Goal: Information Seeking & Learning: Learn about a topic

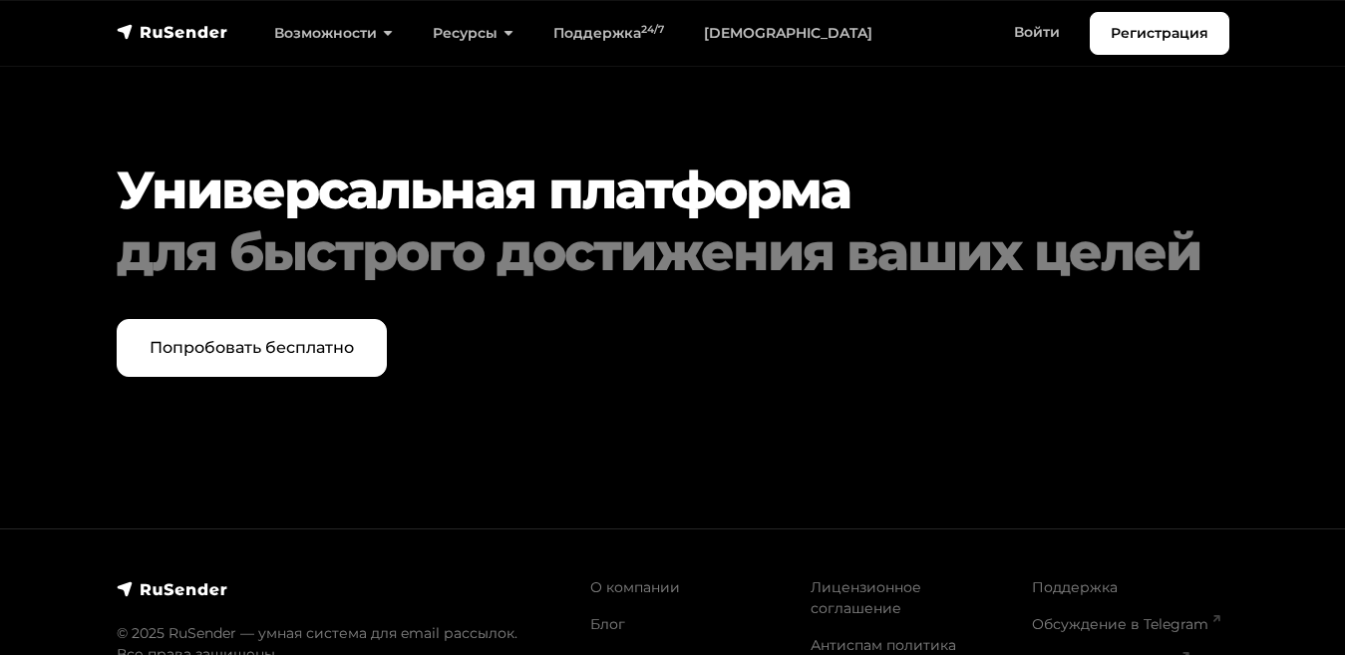
scroll to position [9884, 0]
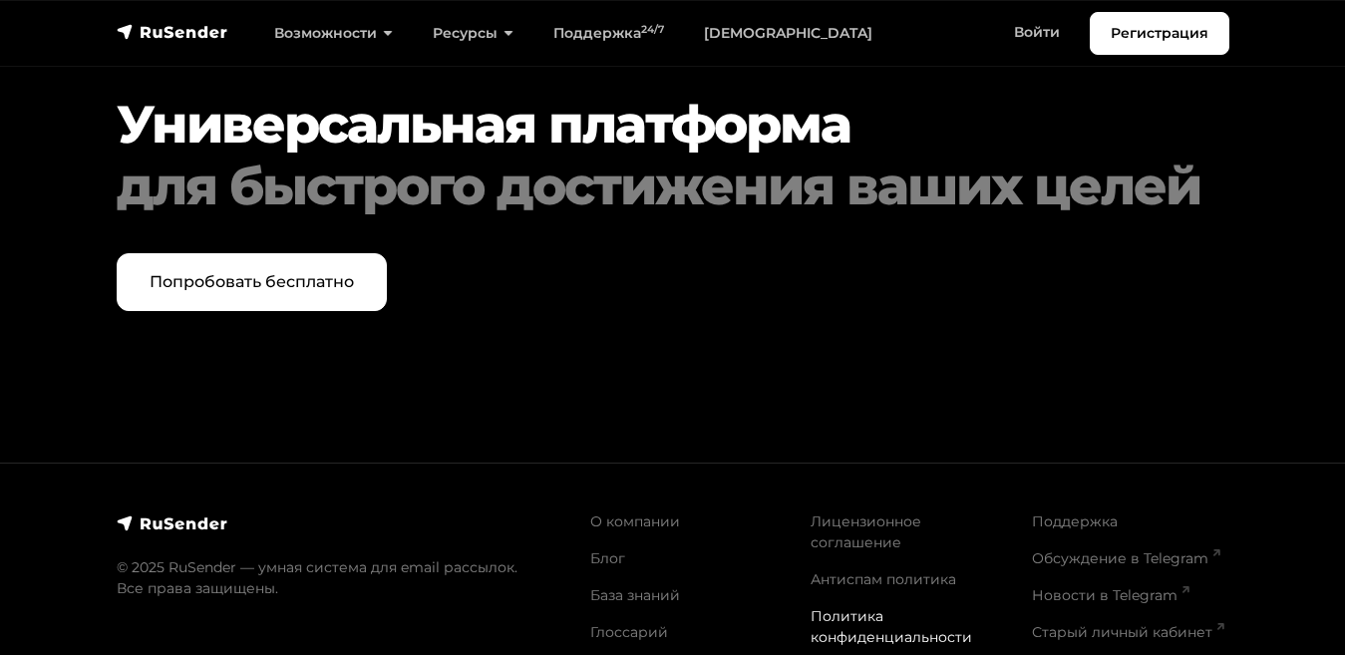
click at [849, 607] on link "Политика конфиденциальности" at bounding box center [892, 626] width 162 height 39
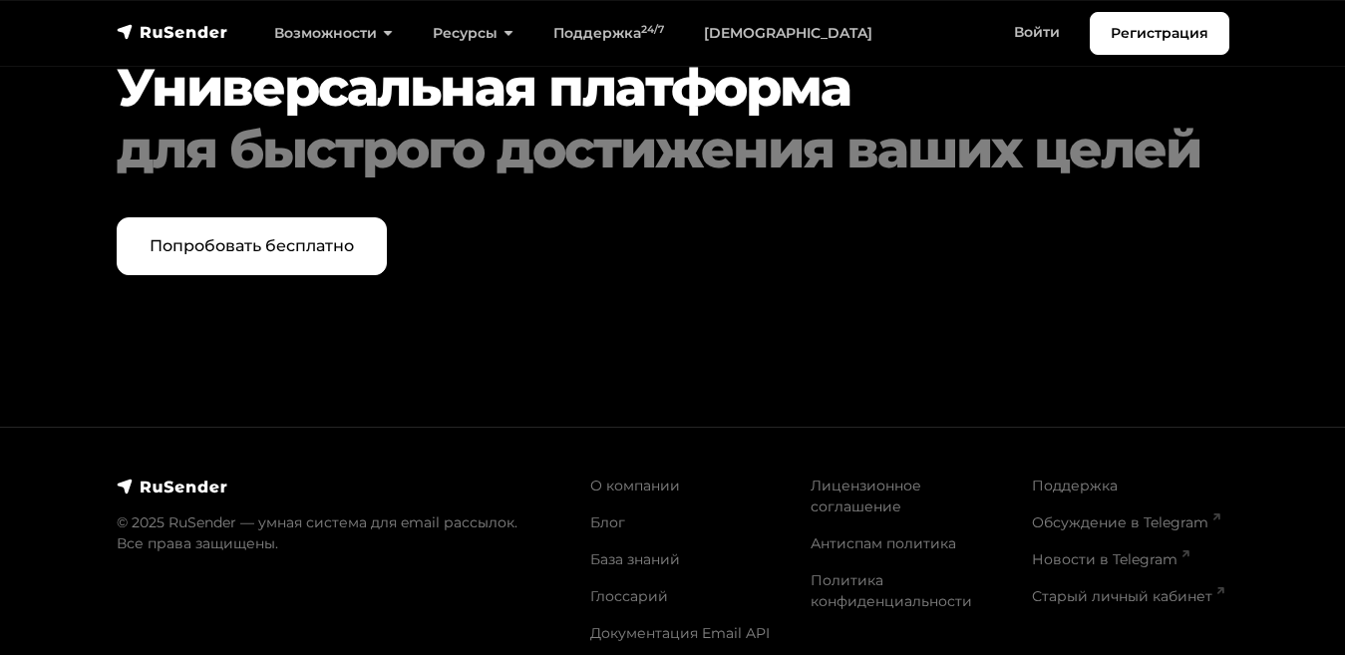
scroll to position [9219, 0]
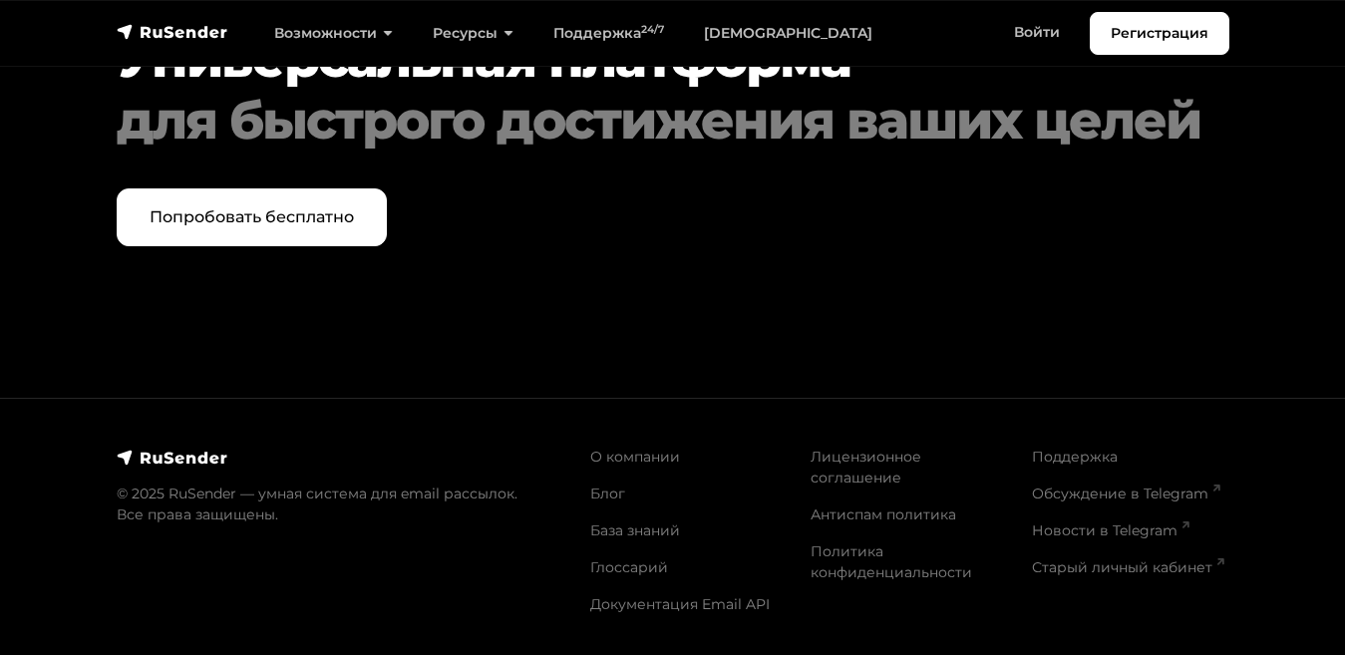
click at [155, 468] on img at bounding box center [173, 458] width 112 height 20
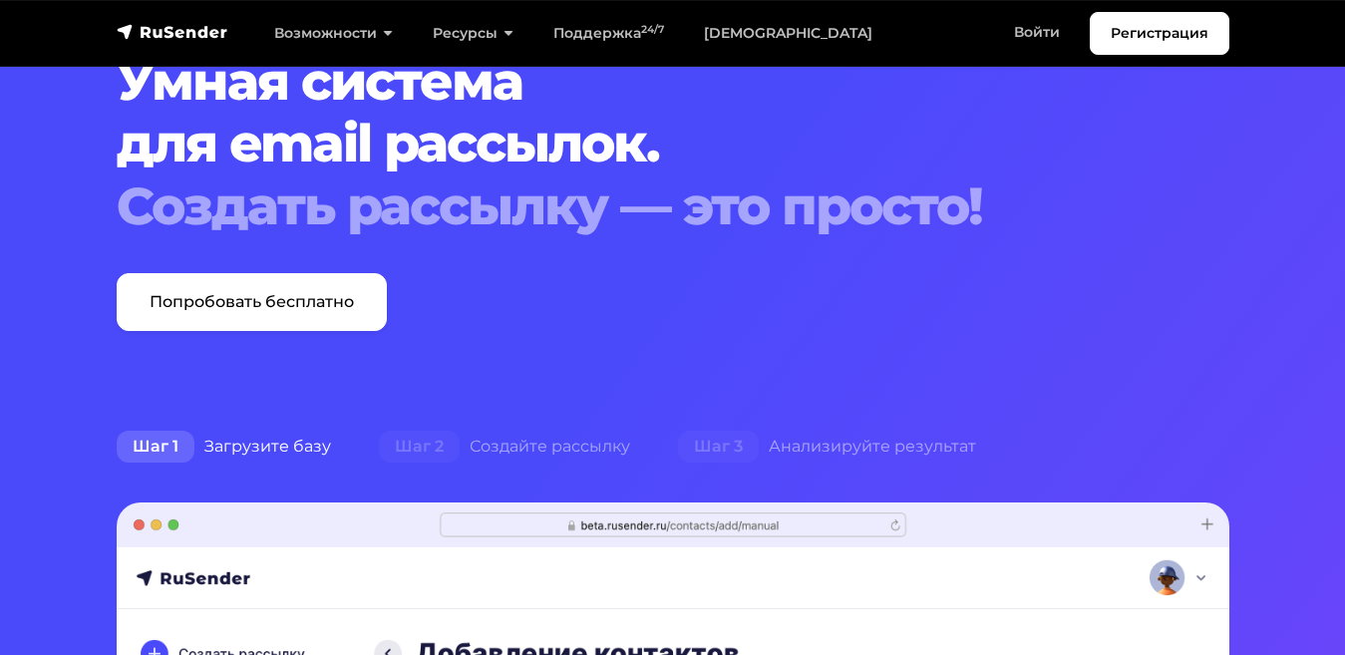
scroll to position [49, 0]
